Goal: Complete application form

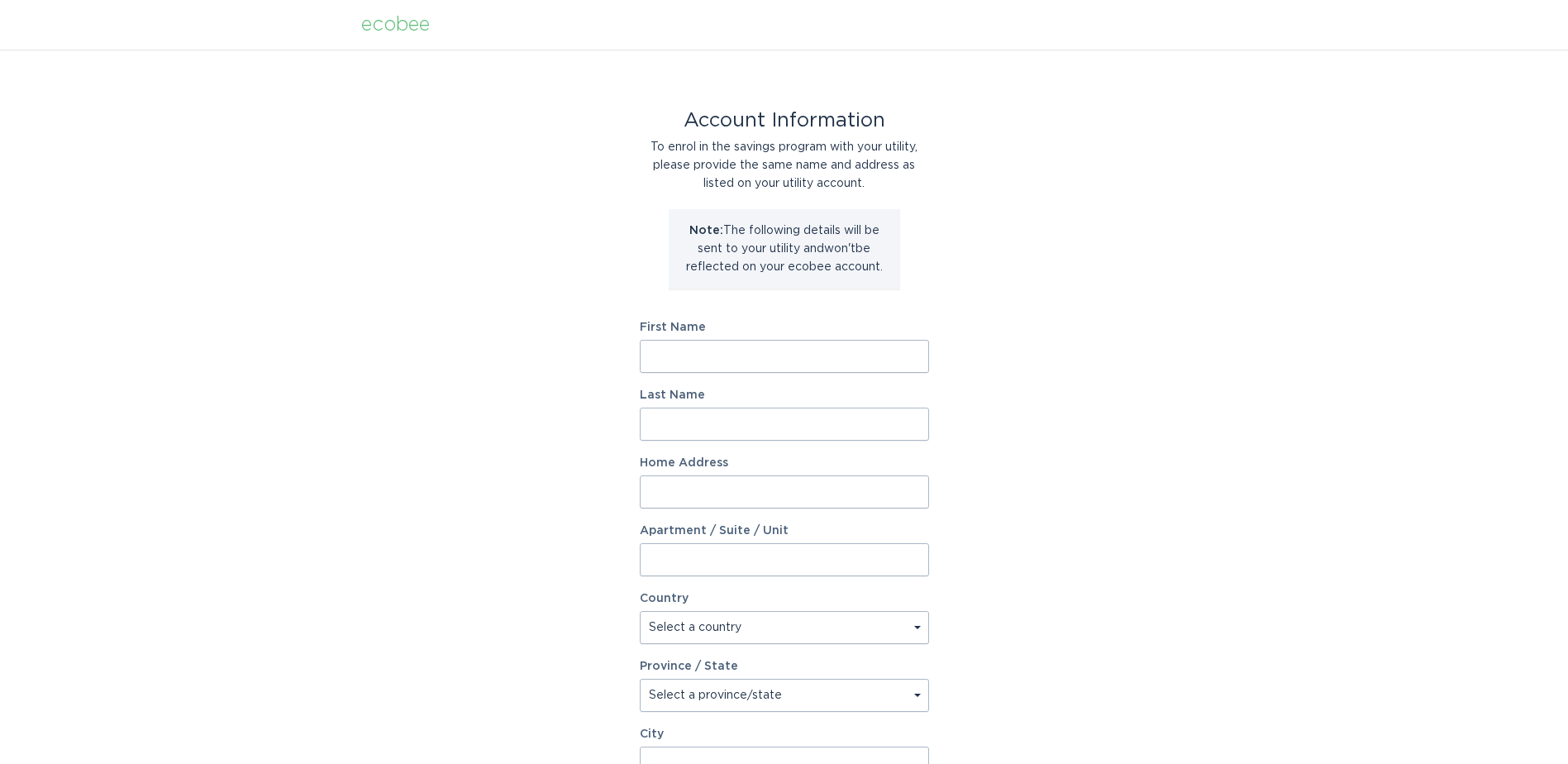
click at [688, 349] on input "First Name" at bounding box center [784, 356] width 289 height 33
type input "[PERSON_NAME]"
type input "[STREET_ADDRESS]"
select select "US"
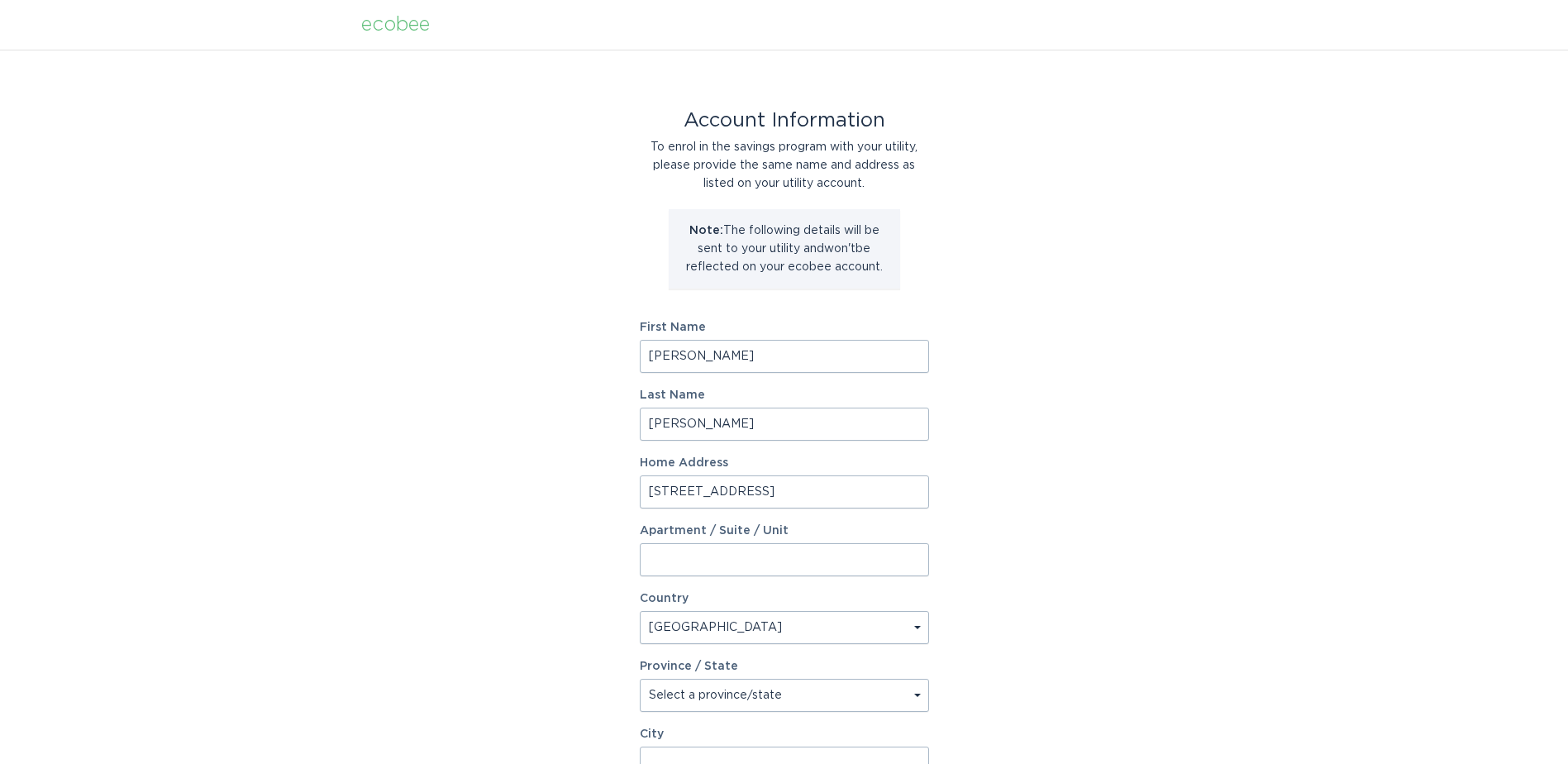
type input "[PERSON_NAME]"
type input "29671"
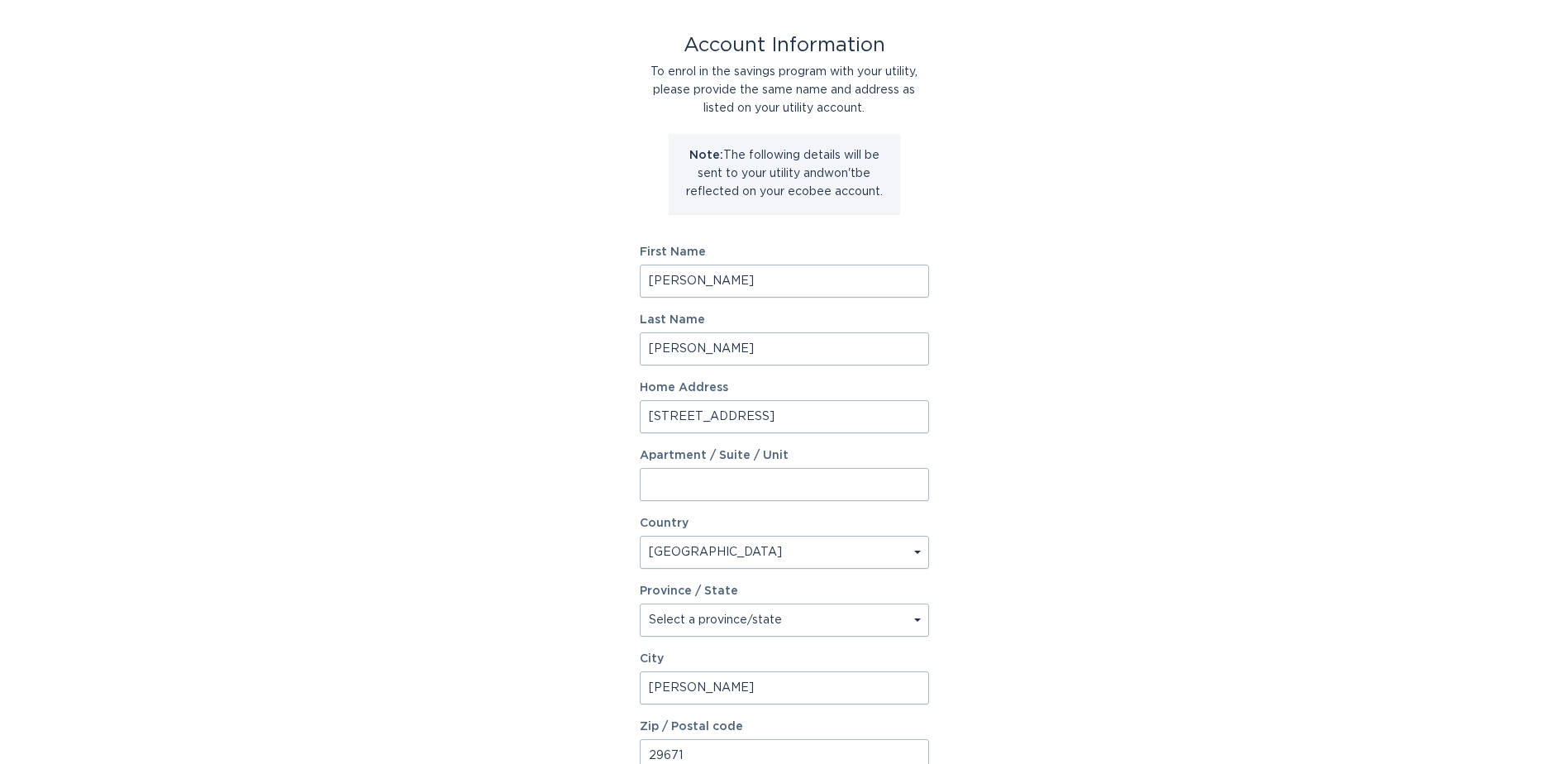
scroll to position [165, 0]
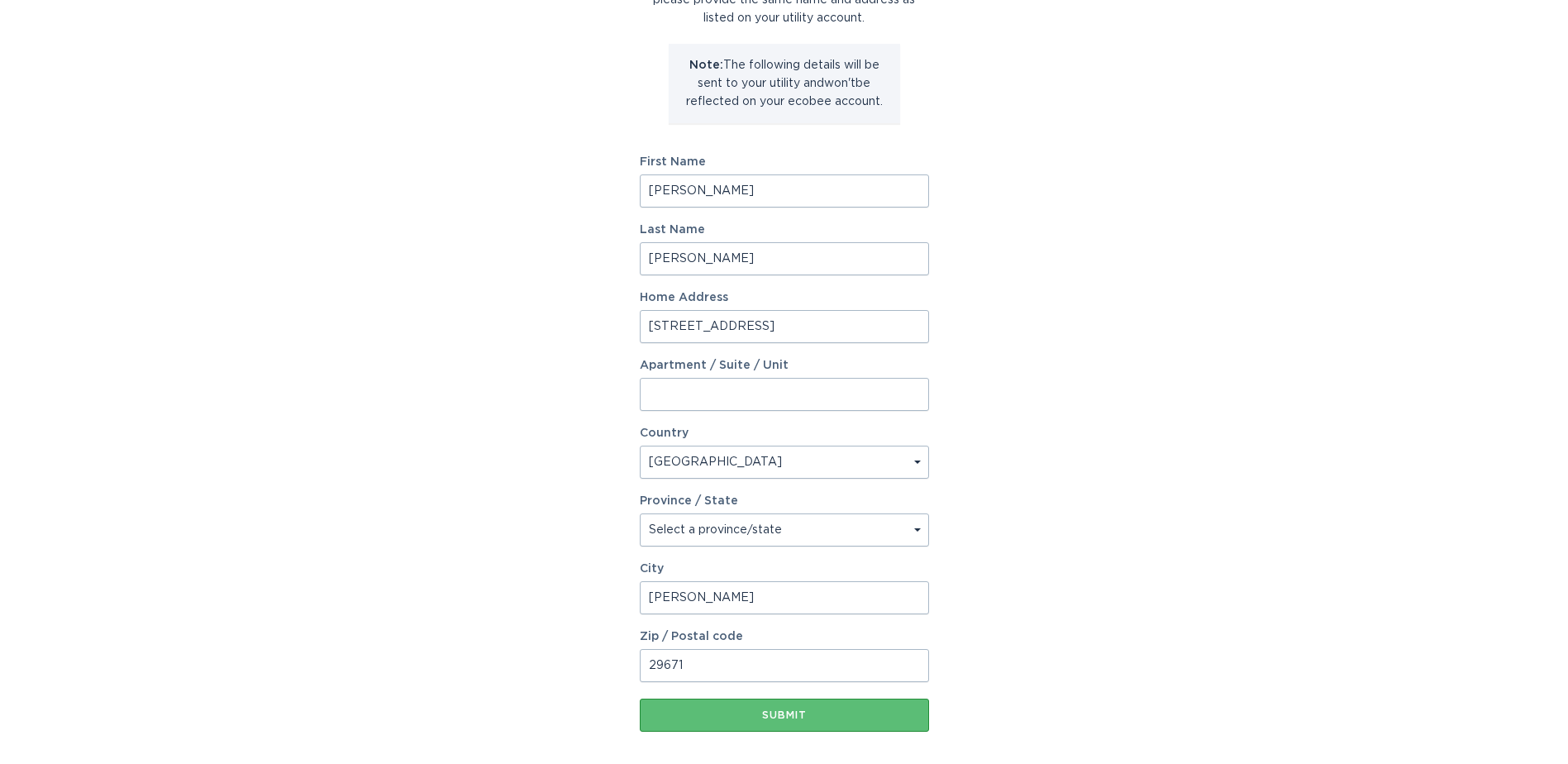
click at [742, 523] on select "Select a province/state [US_STATE] [US_STATE] [US_STATE] [US_STATE] [US_STATE] …" at bounding box center [784, 530] width 289 height 33
select select "SC"
click at [640, 514] on select "Select a province/state [US_STATE] [US_STATE] [US_STATE] [US_STATE] [US_STATE] …" at bounding box center [784, 530] width 289 height 33
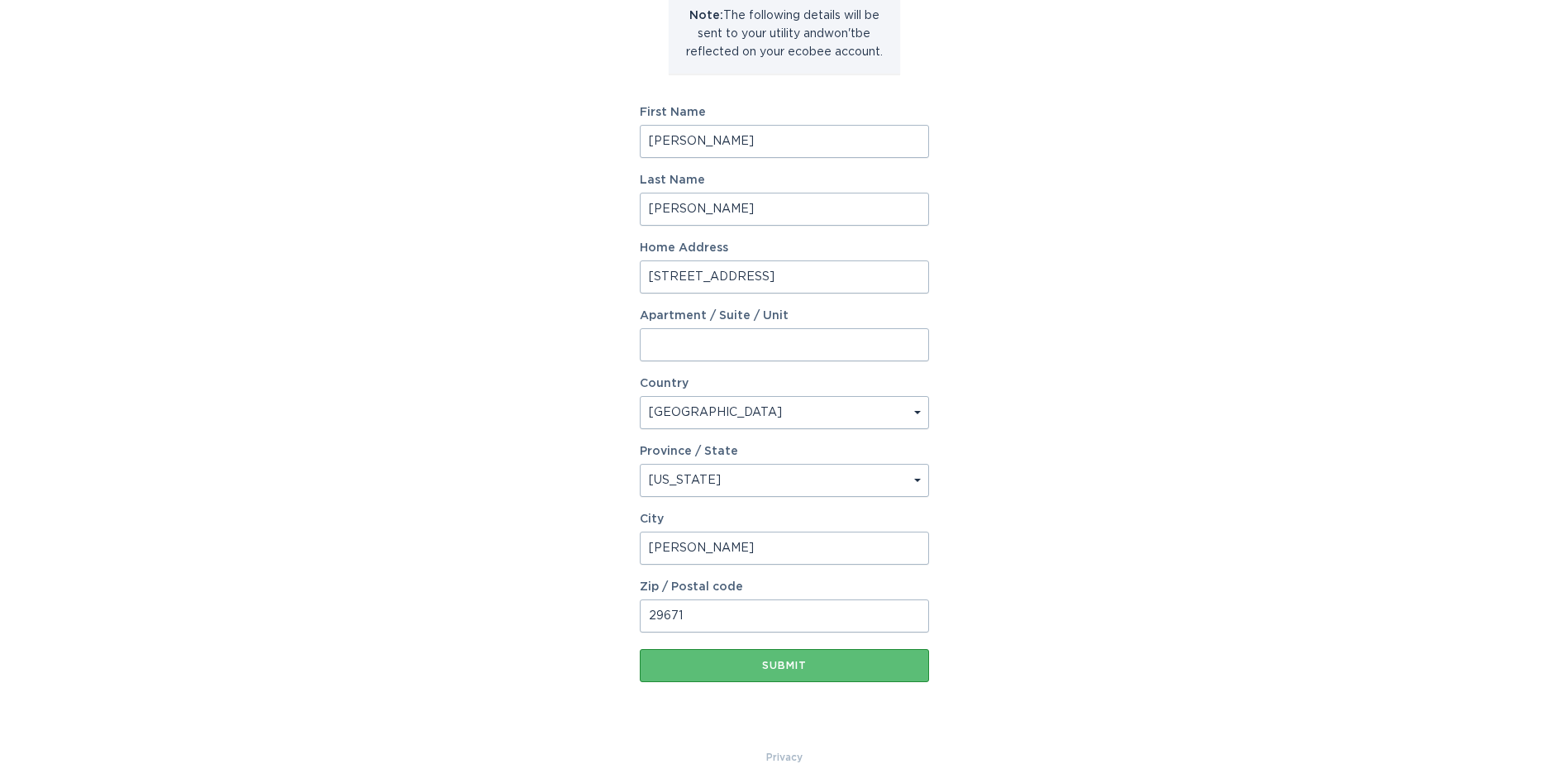
scroll to position [243, 0]
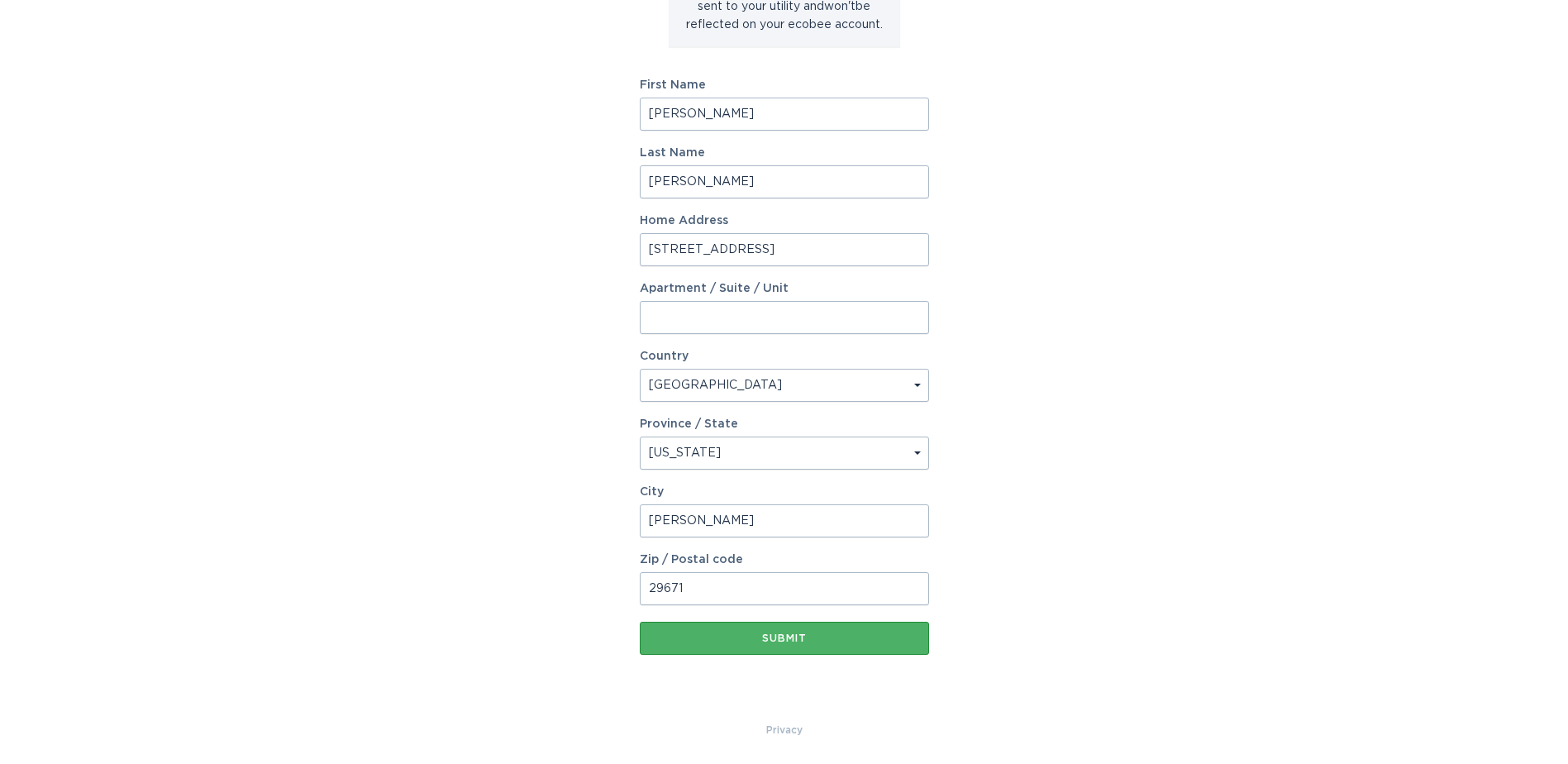
click at [776, 644] on div "Submit" at bounding box center [784, 638] width 273 height 10
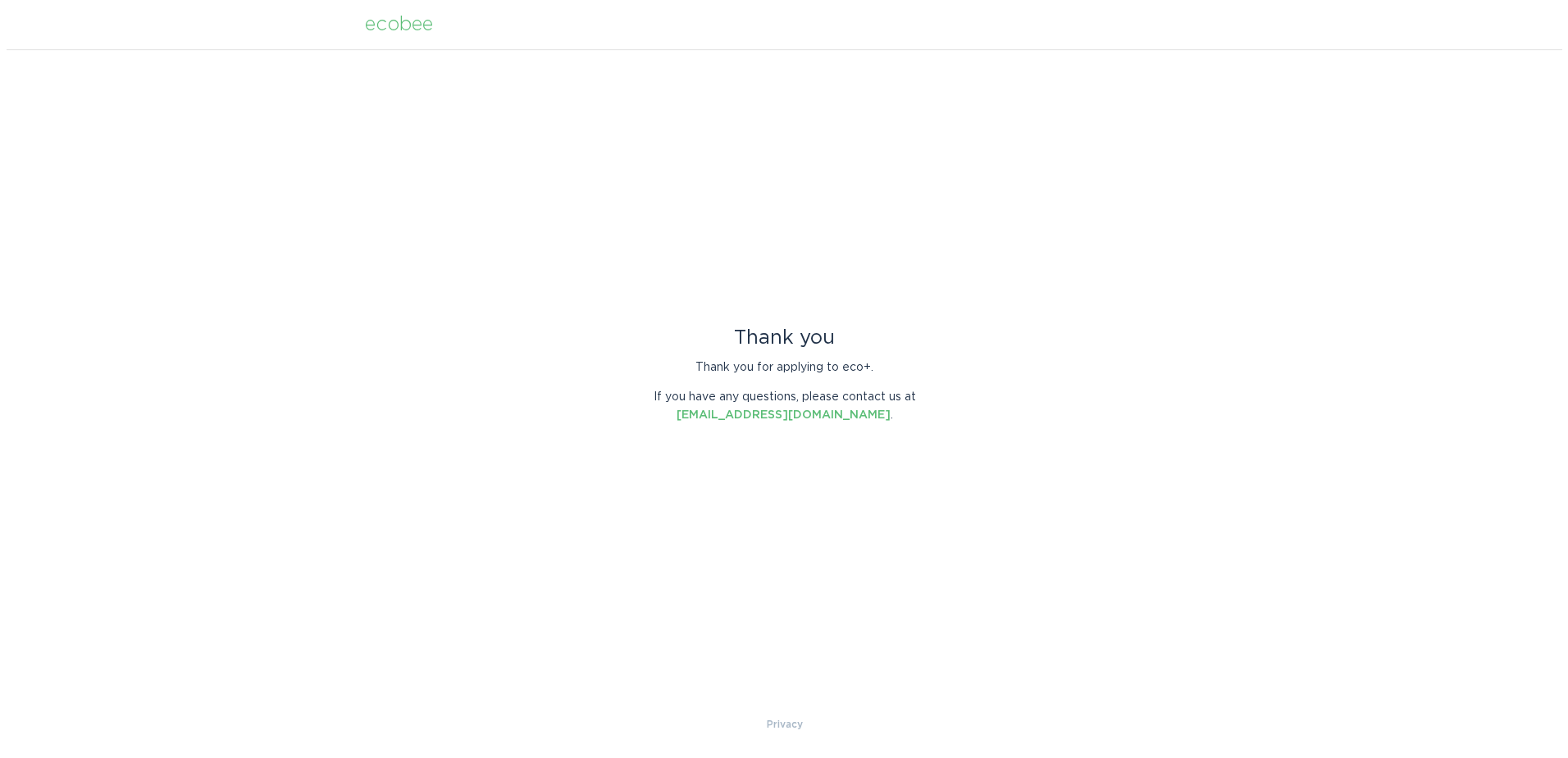
scroll to position [0, 0]
